Goal: Task Accomplishment & Management: Manage account settings

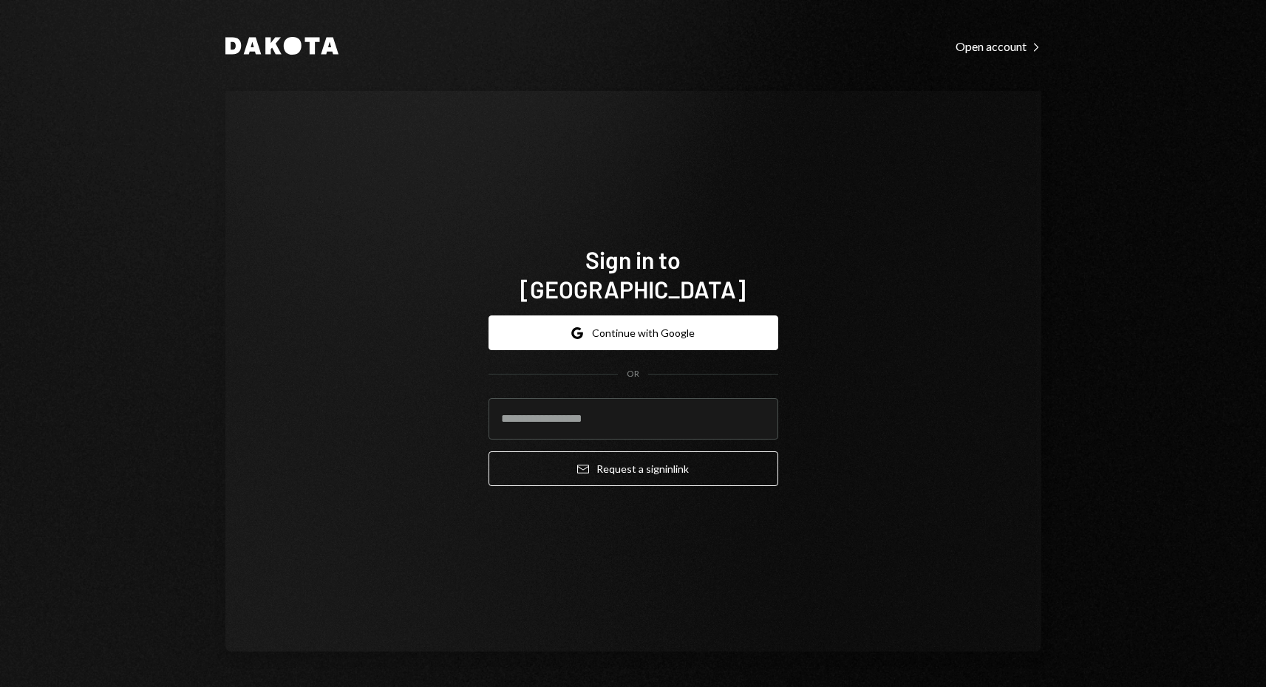
type input "**********"
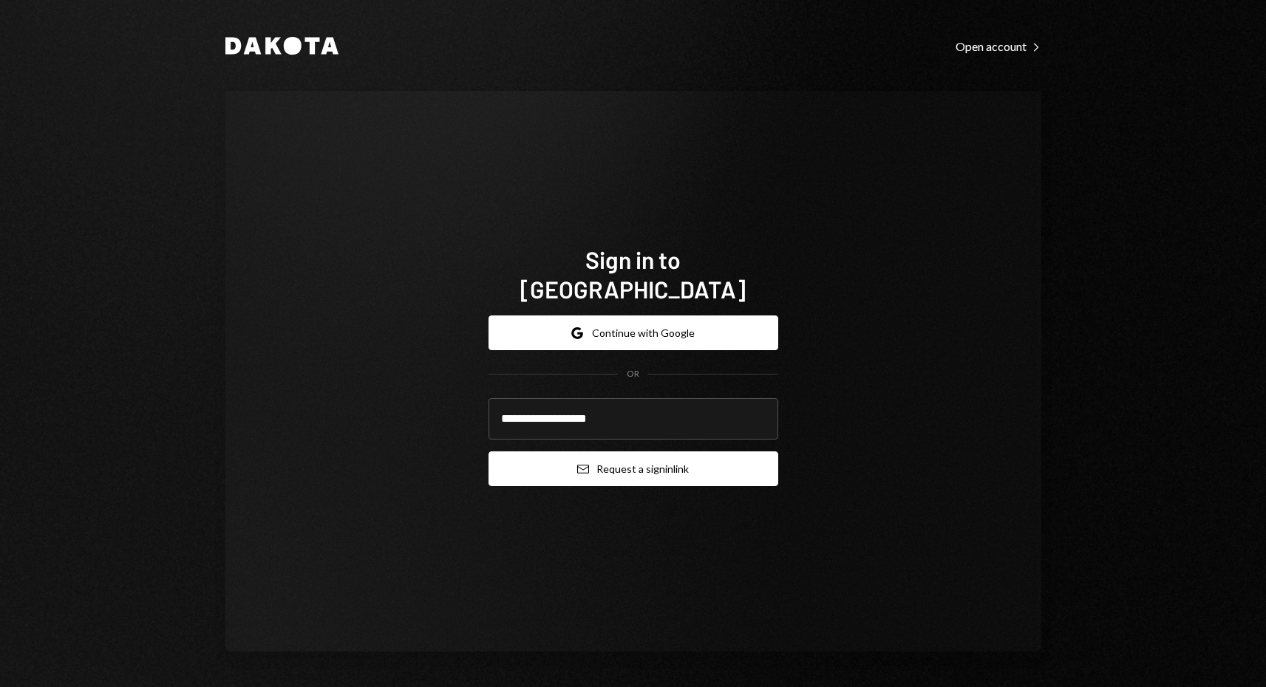
click at [710, 458] on button "Email Request a sign in link" at bounding box center [634, 469] width 290 height 35
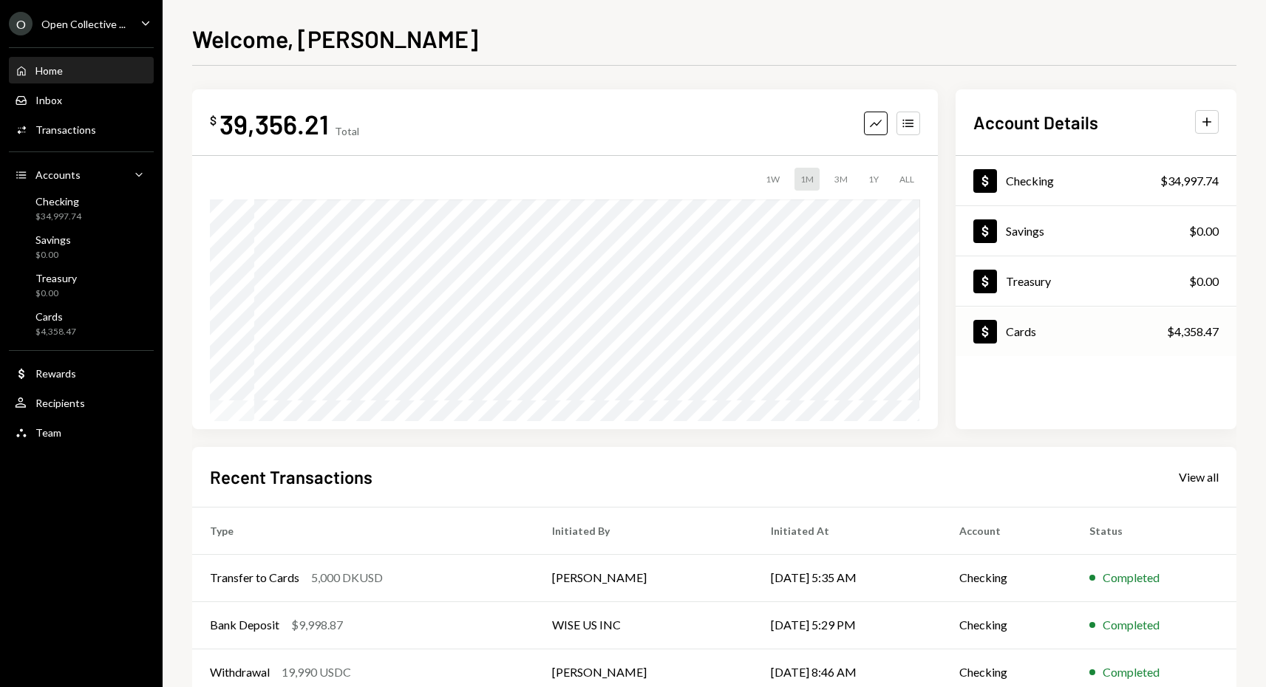
click at [1021, 336] on div "Cards" at bounding box center [1021, 331] width 30 height 14
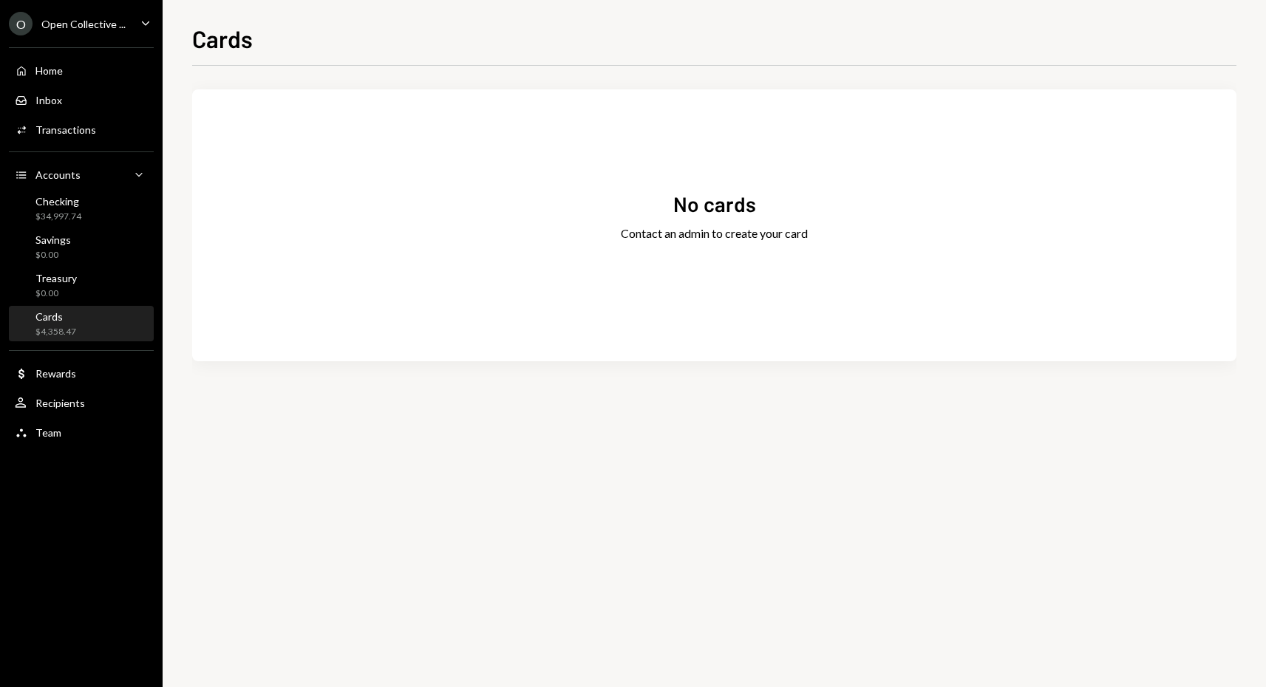
click at [52, 316] on div "Cards" at bounding box center [55, 316] width 41 height 13
click at [60, 206] on div "Checking" at bounding box center [58, 201] width 46 height 13
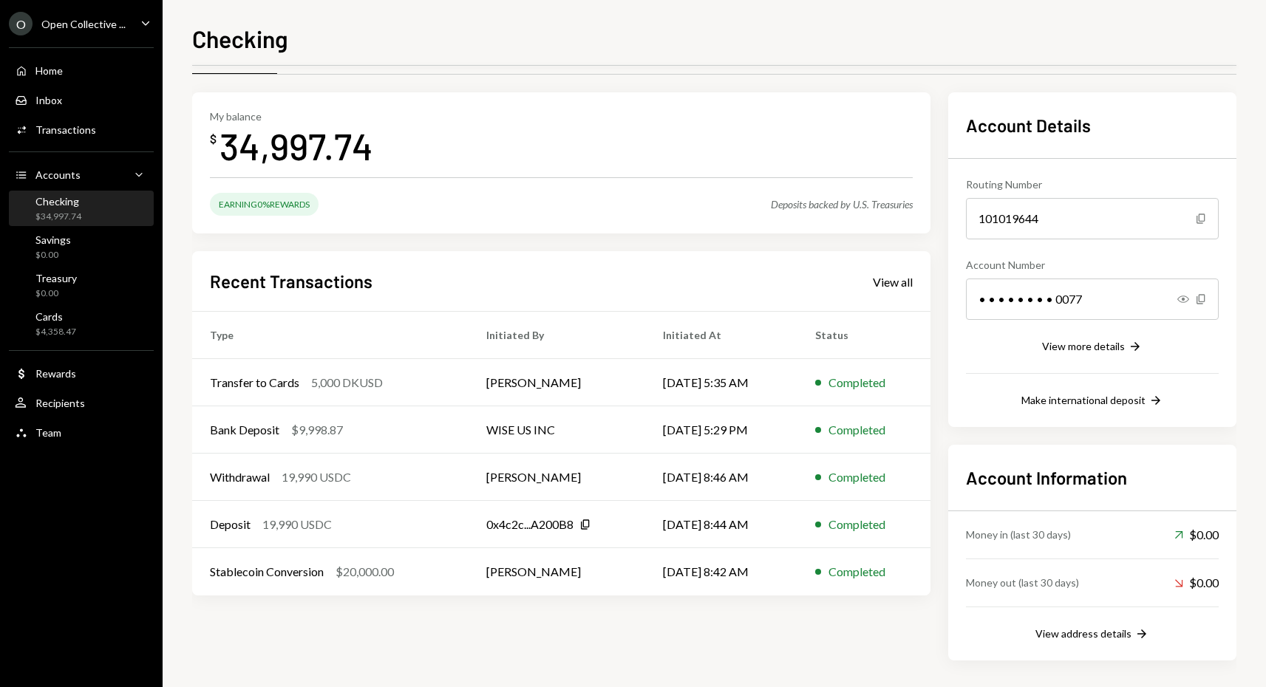
scroll to position [46, 0]
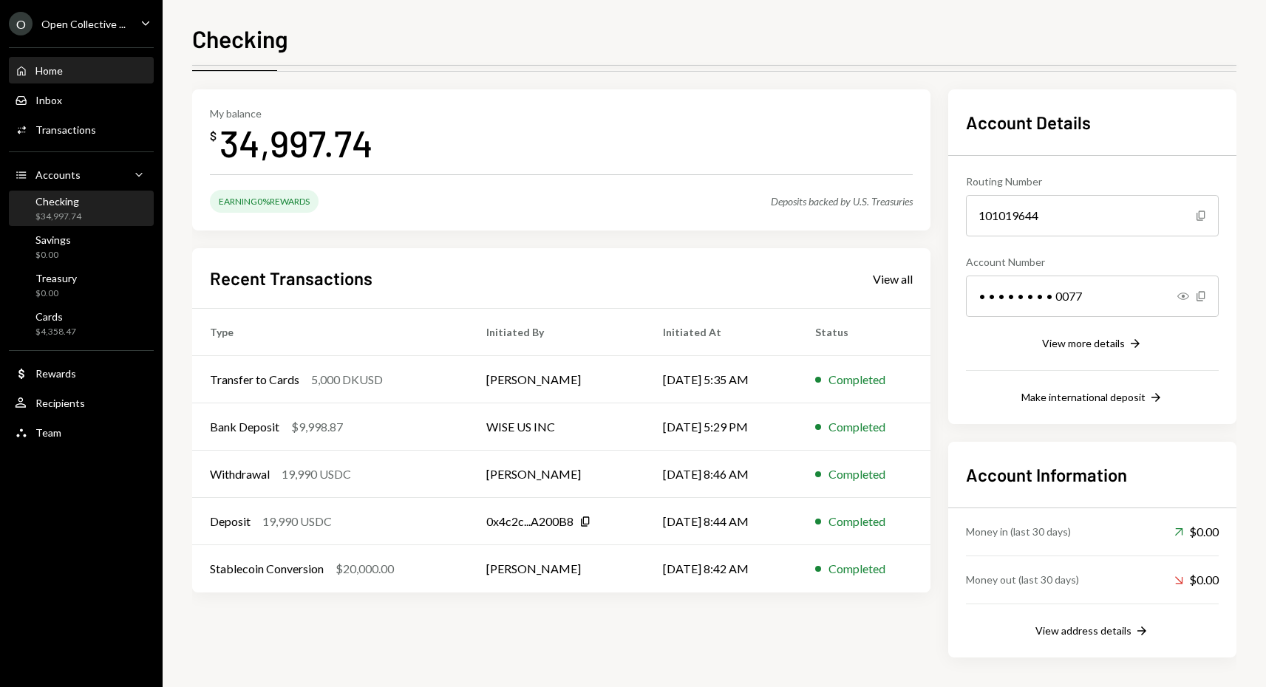
click at [72, 74] on div "Home Home" at bounding box center [81, 70] width 133 height 13
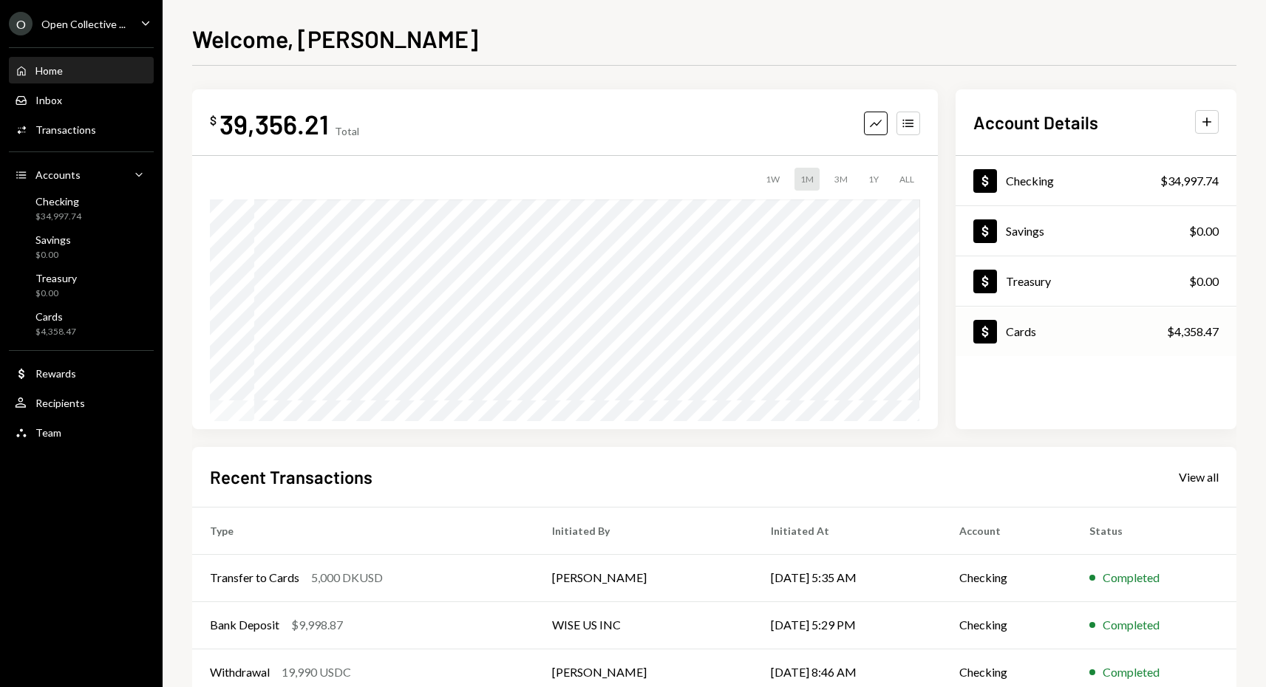
click at [1196, 336] on div "$4,358.47" at bounding box center [1193, 332] width 52 height 18
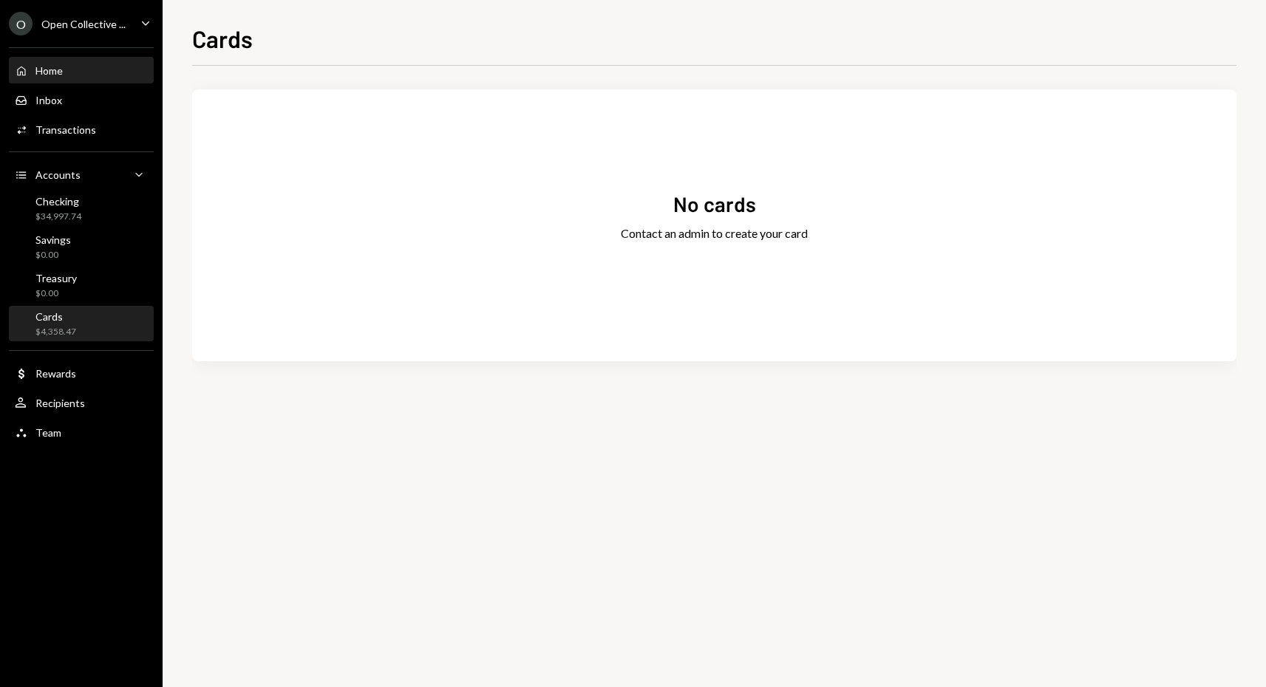
click at [64, 68] on div "Home Home" at bounding box center [81, 70] width 133 height 13
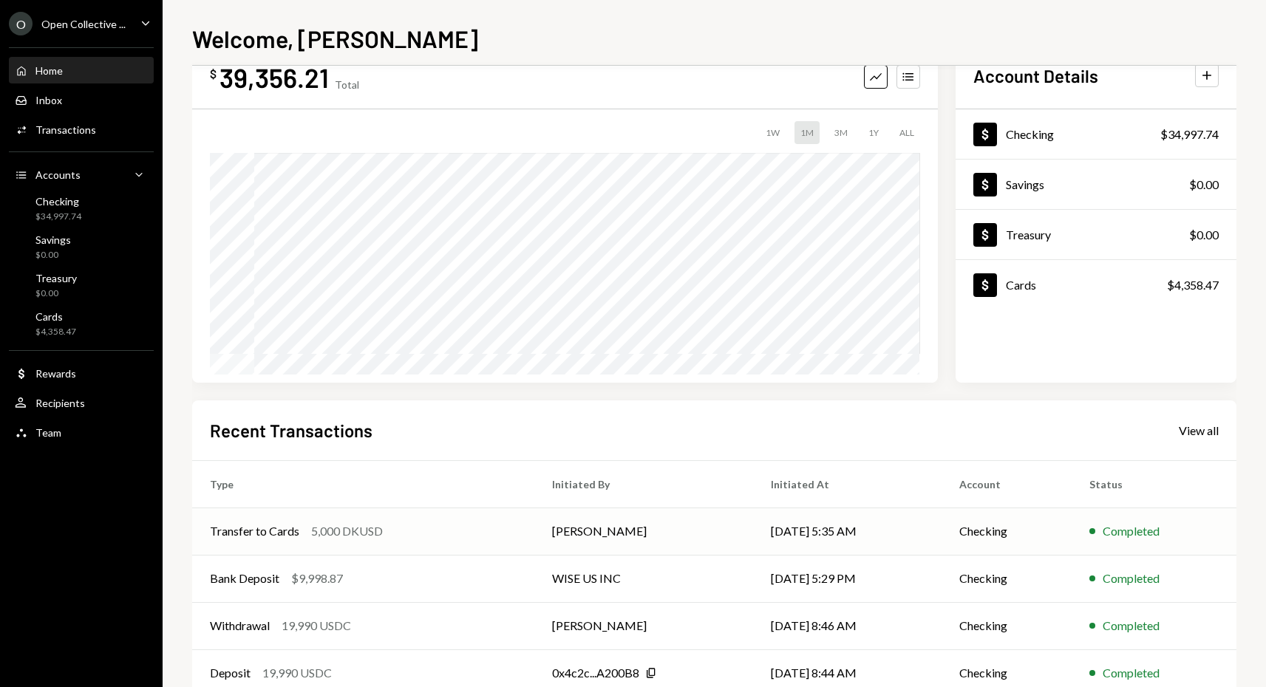
scroll to position [50, 0]
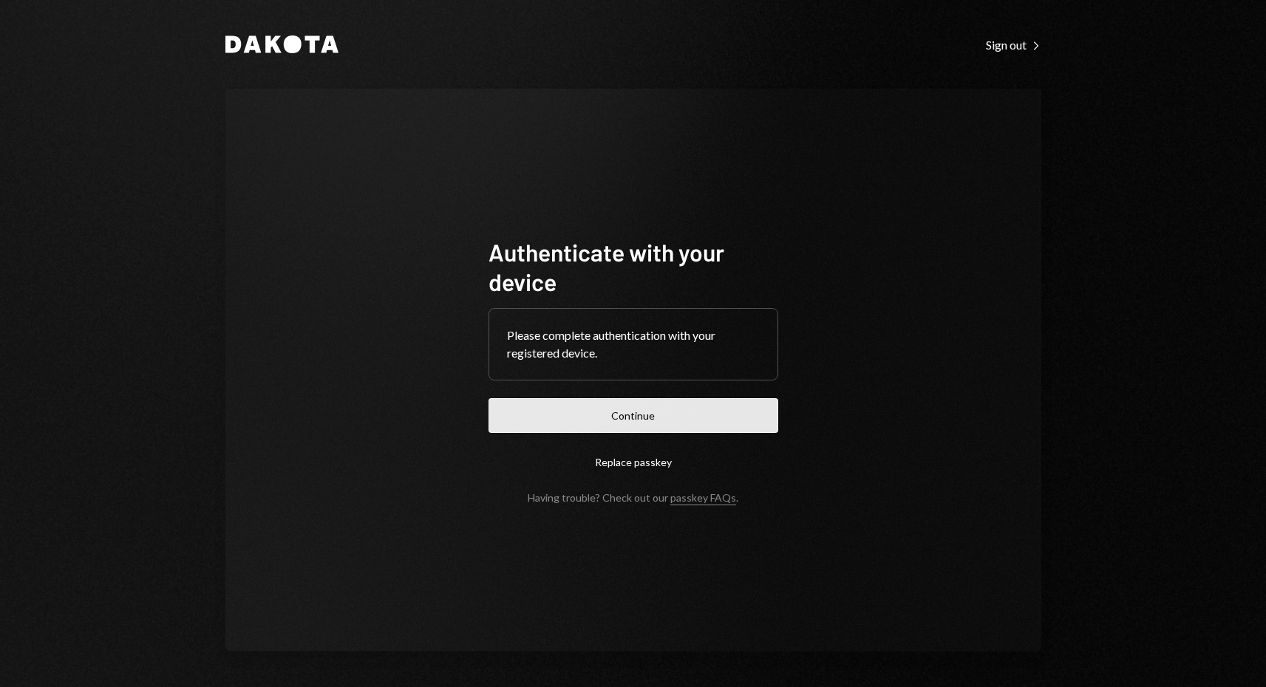
click at [628, 416] on button "Continue" at bounding box center [634, 415] width 290 height 35
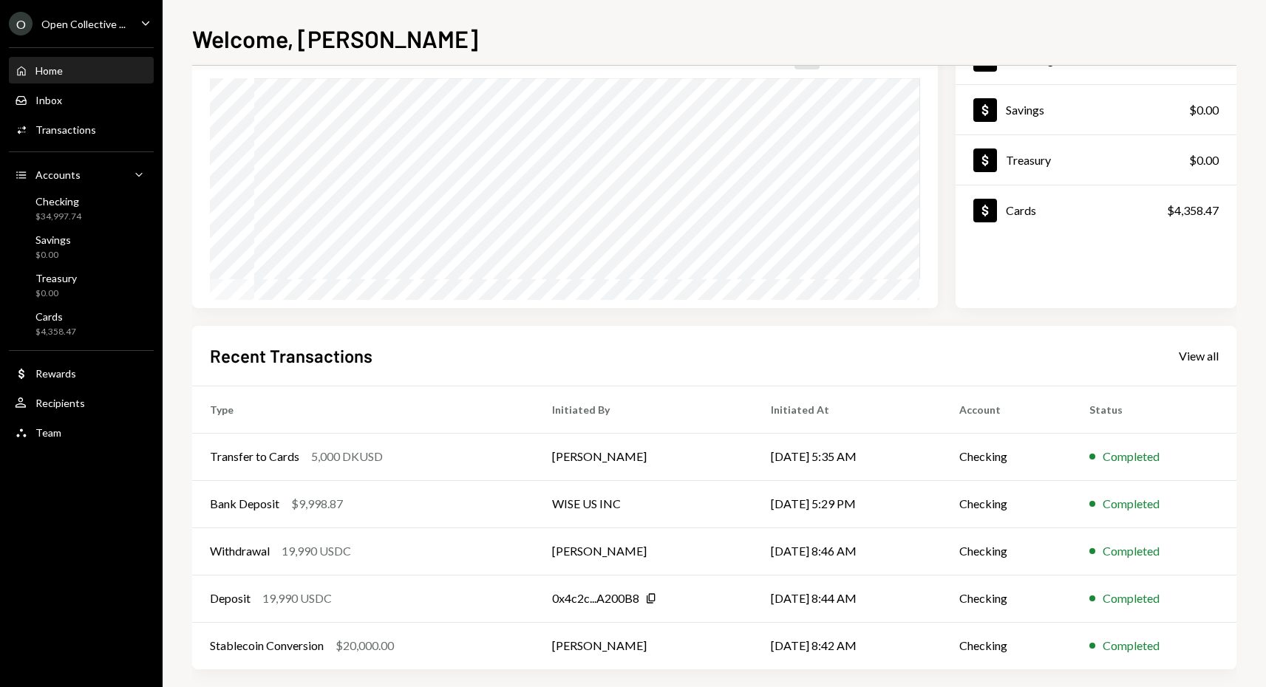
scroll to position [133, 0]
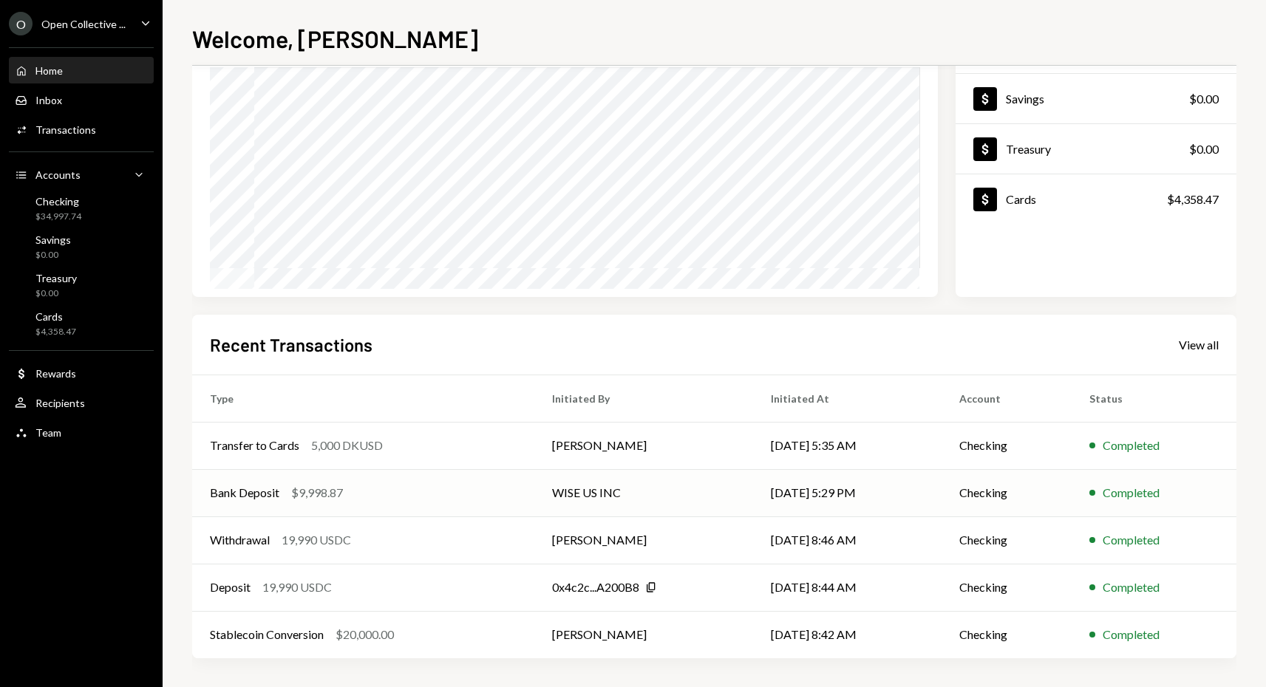
scroll to position [133, 0]
click at [569, 445] on td "[PERSON_NAME]" at bounding box center [643, 444] width 219 height 47
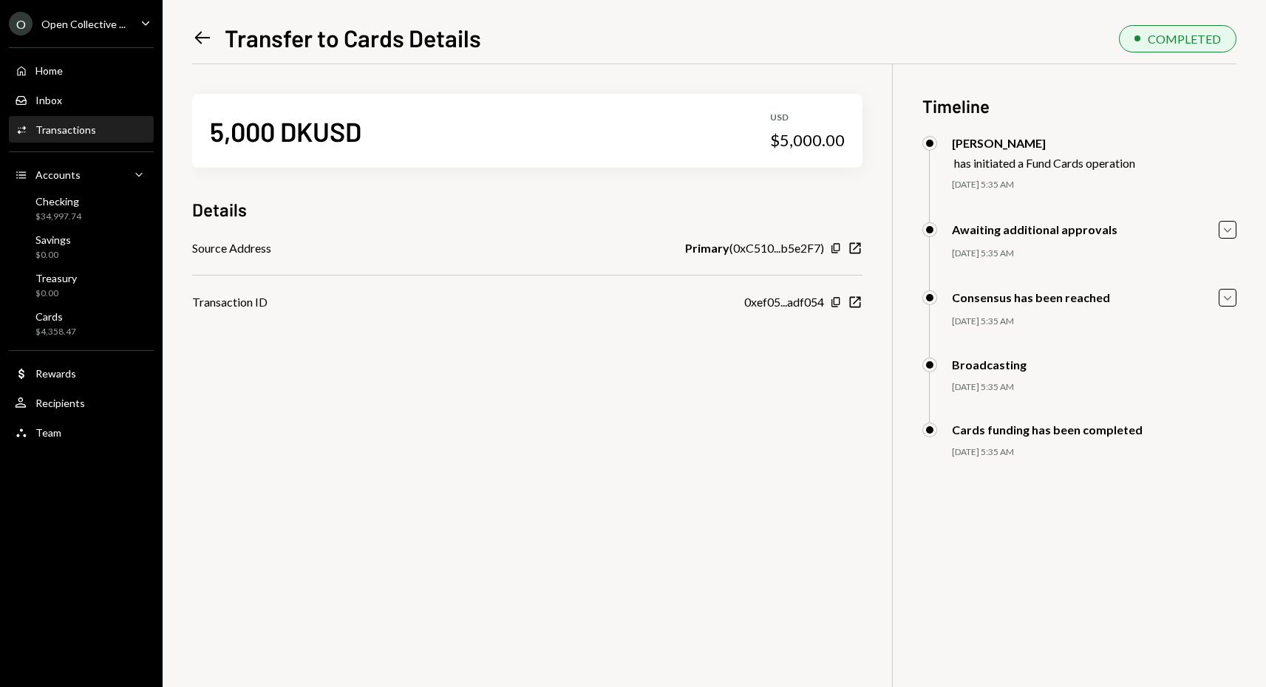
click at [201, 34] on icon "Left Arrow" at bounding box center [202, 37] width 21 height 21
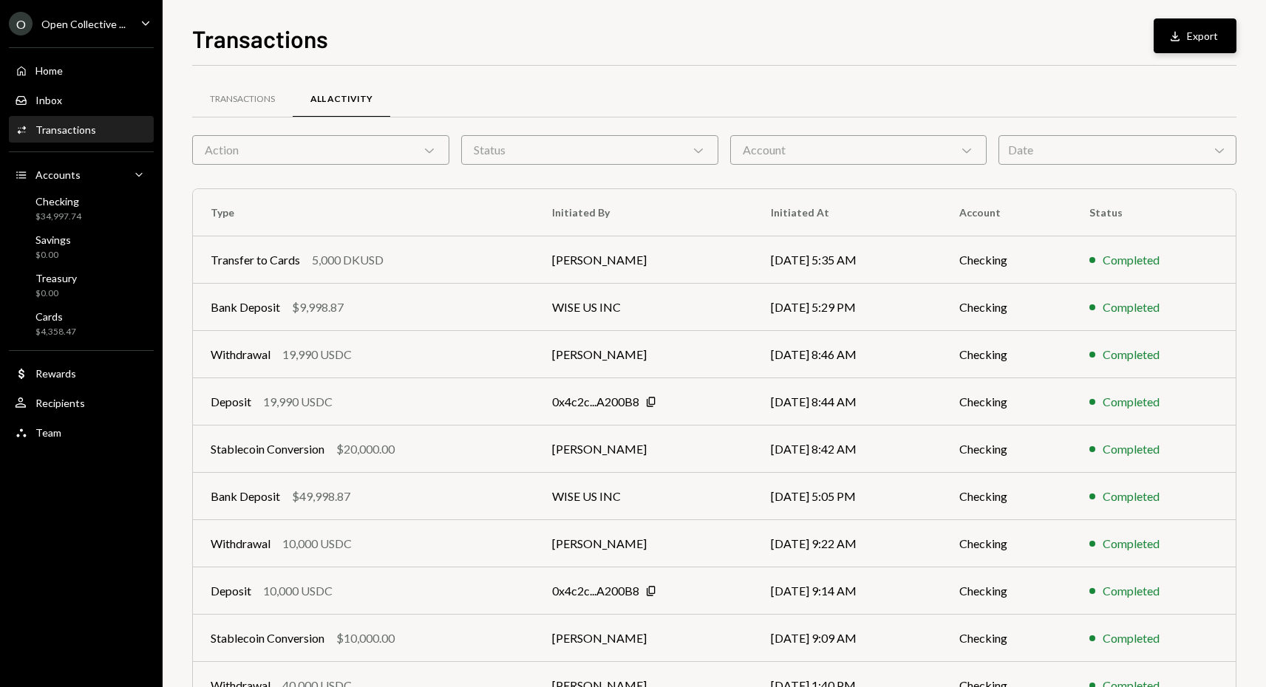
click at [1211, 40] on button "Download Export" at bounding box center [1195, 35] width 83 height 35
click at [77, 69] on div "Home Home" at bounding box center [81, 70] width 133 height 13
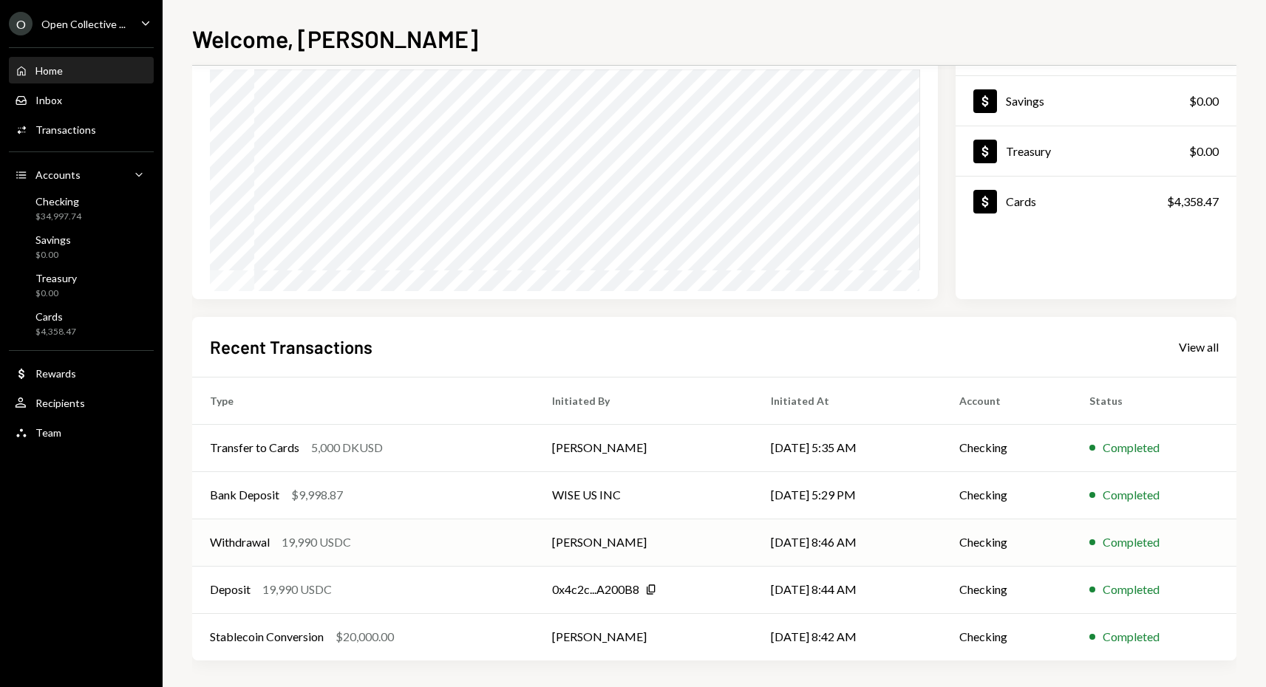
scroll to position [133, 0]
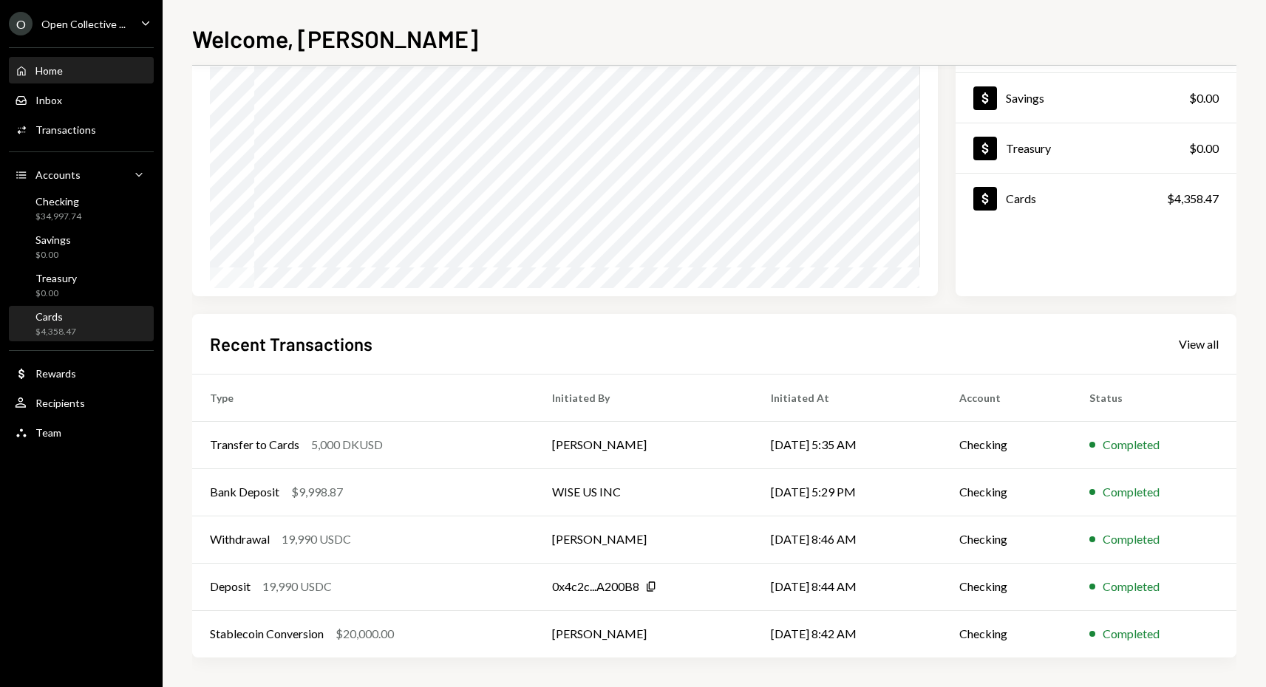
click at [50, 321] on div "Cards" at bounding box center [55, 316] width 41 height 13
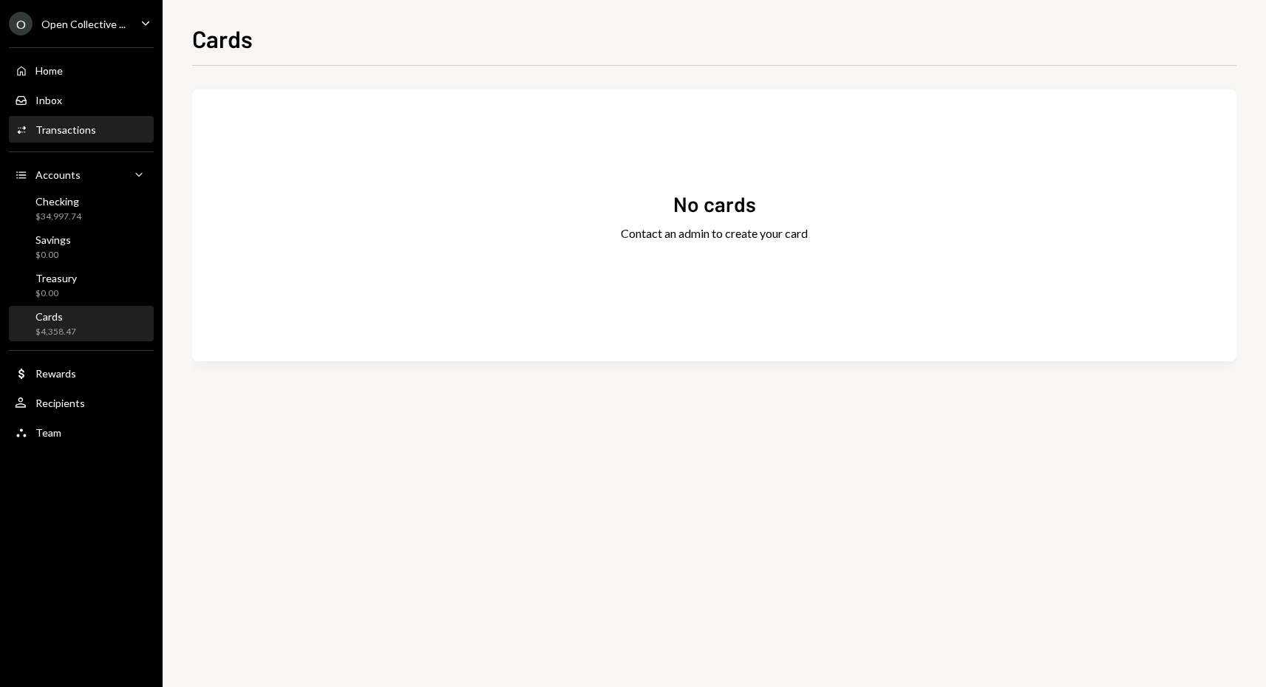
click at [44, 129] on div "Transactions" at bounding box center [65, 129] width 61 height 13
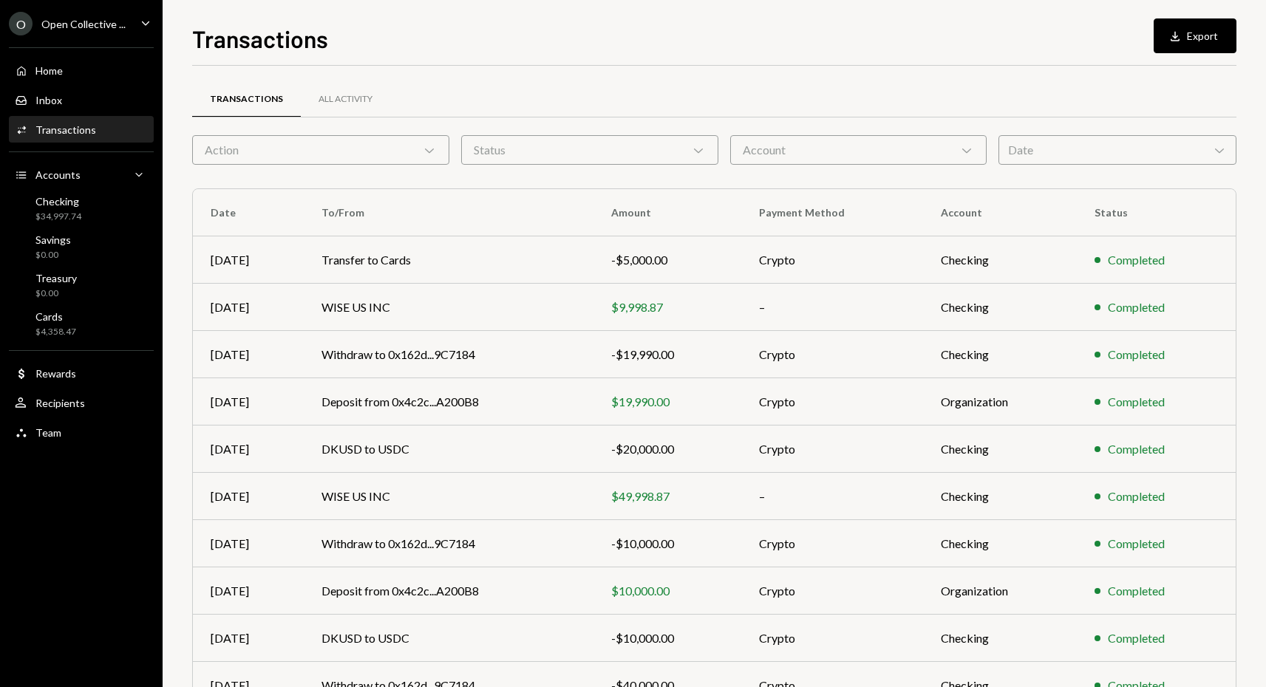
click at [971, 148] on icon "Chevron Down" at bounding box center [966, 150] width 15 height 15
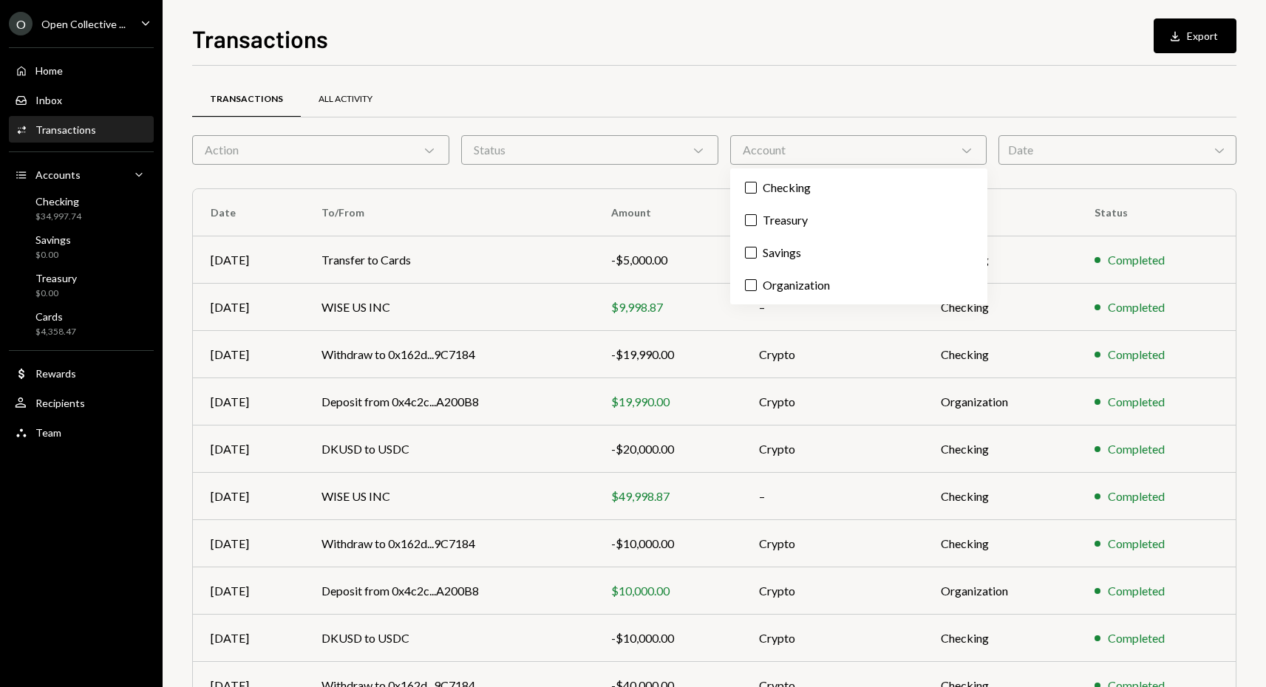
click at [339, 104] on div "All Activity" at bounding box center [346, 99] width 54 height 13
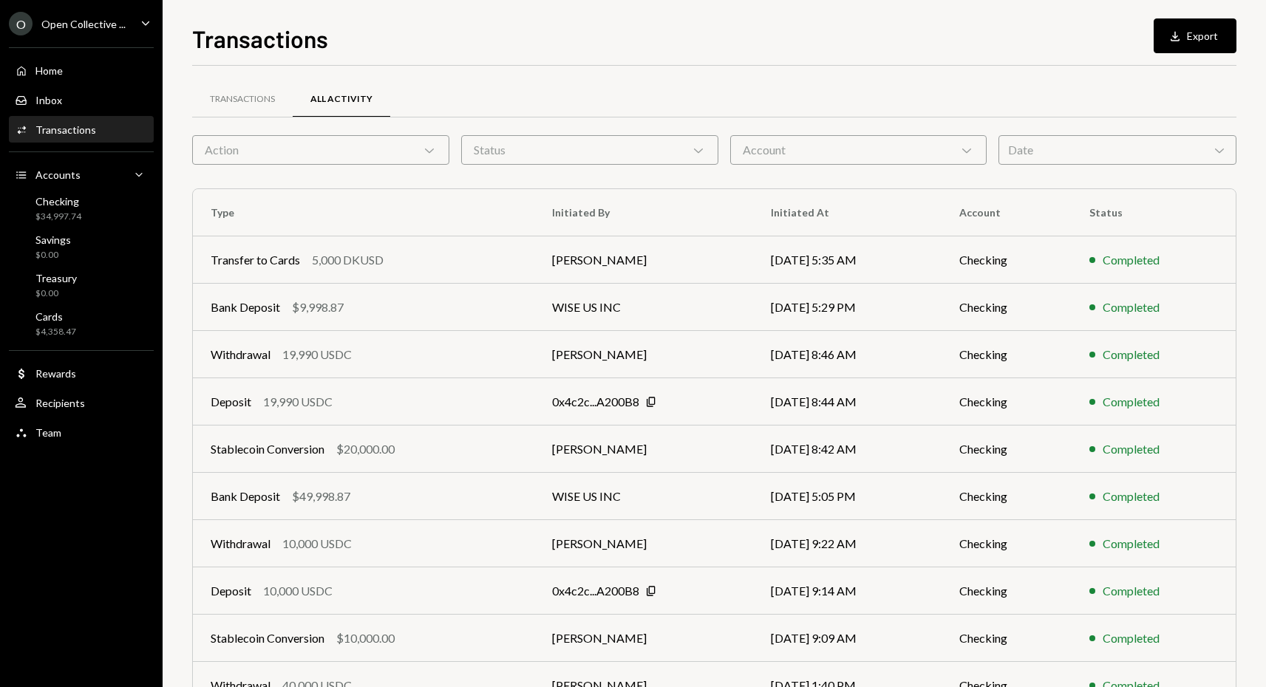
click at [342, 101] on div "All Activity" at bounding box center [341, 99] width 62 height 13
click at [296, 259] on div "Transfer to Cards" at bounding box center [255, 260] width 89 height 18
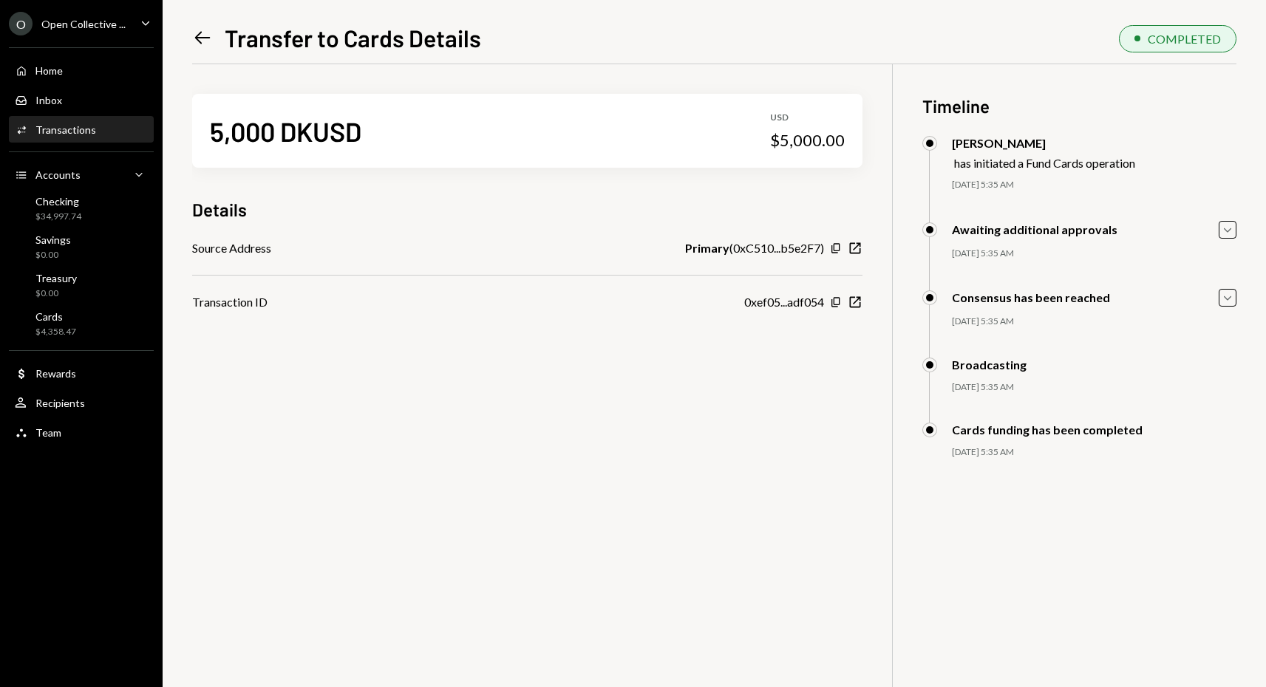
click at [200, 35] on icon "Left Arrow" at bounding box center [202, 37] width 21 height 21
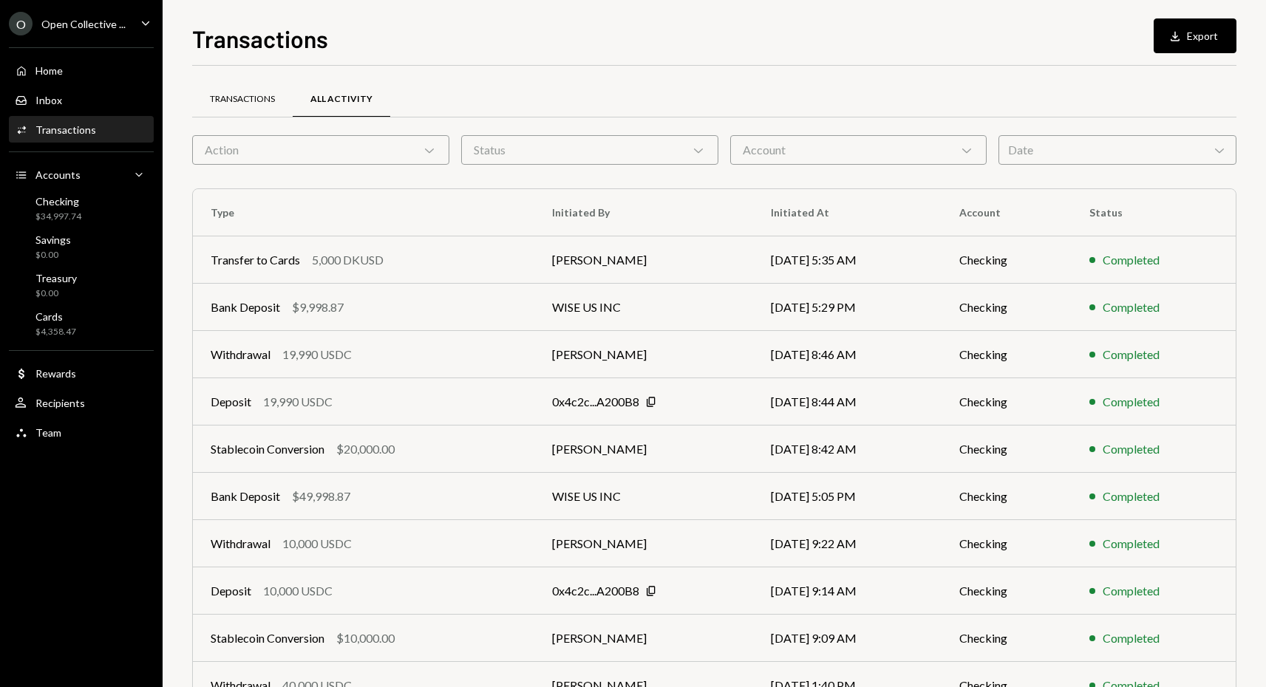
click at [261, 99] on div "Transactions" at bounding box center [242, 99] width 65 height 13
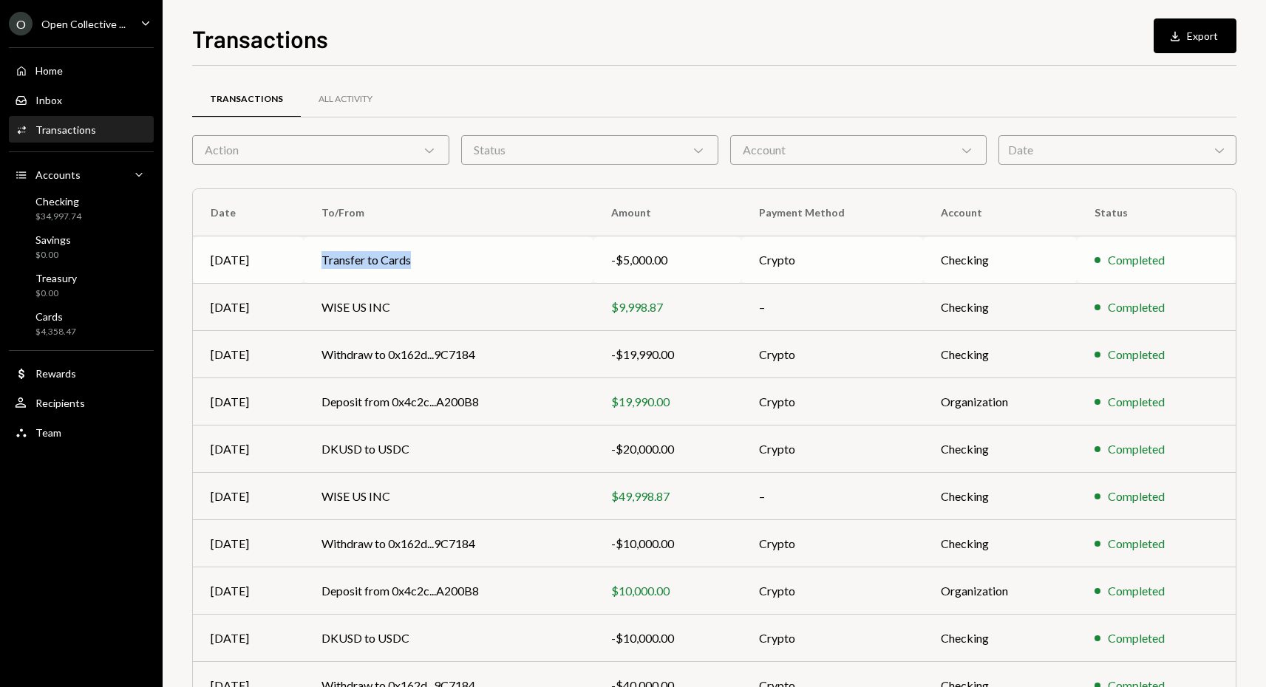
drag, startPoint x: 320, startPoint y: 257, endPoint x: 427, endPoint y: 259, distance: 107.2
click at [429, 258] on td "Transfer to Cards" at bounding box center [449, 260] width 290 height 47
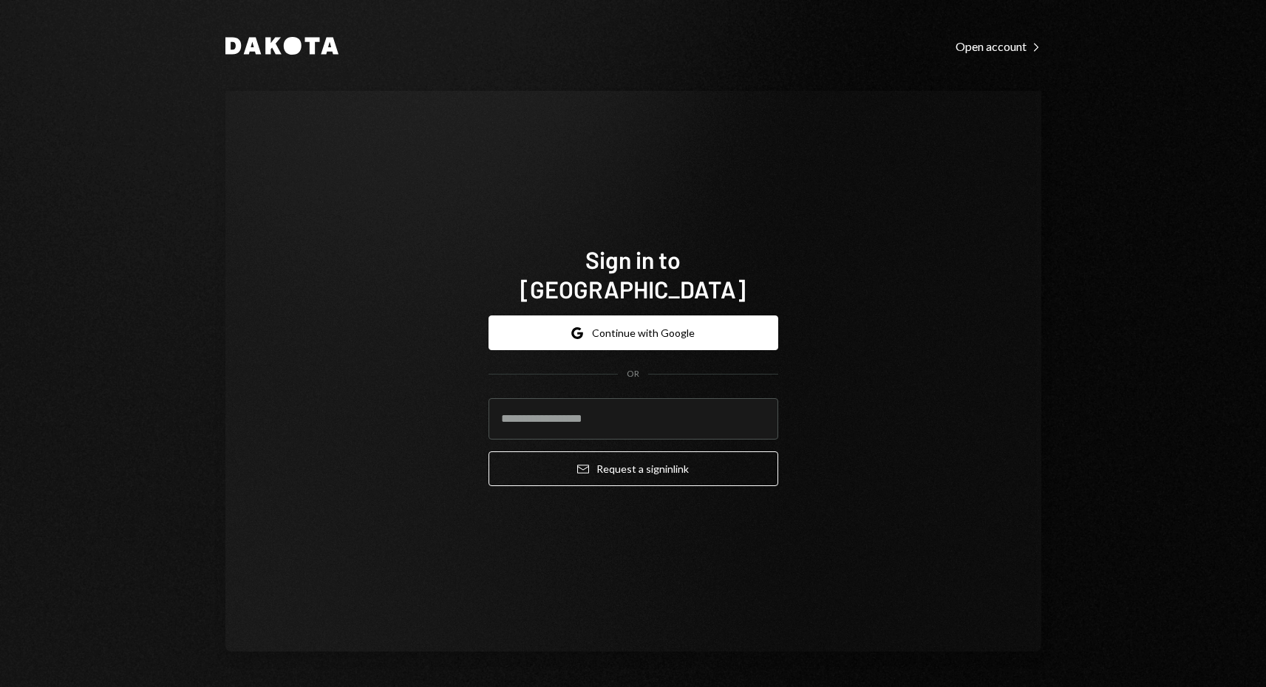
type input "**********"
